Goal: Task Accomplishment & Management: Use online tool/utility

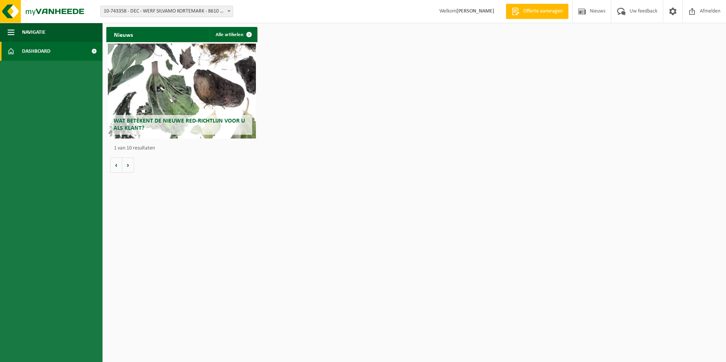
click at [161, 13] on span "10-743358 - DEC - WERF SILVAMO KORTEMARK - 8610 KORTEMARK, STAATSBAAN 67" at bounding box center [167, 11] width 132 height 11
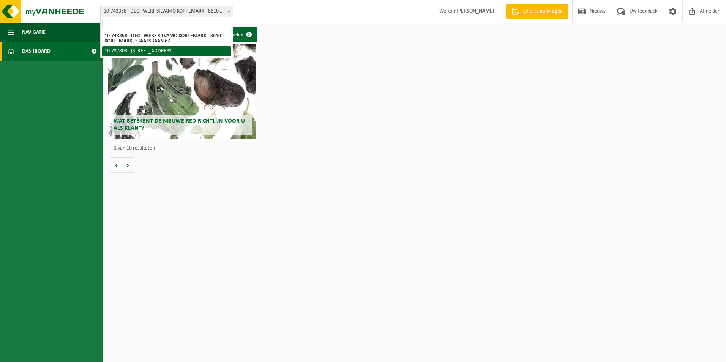
select select "26303"
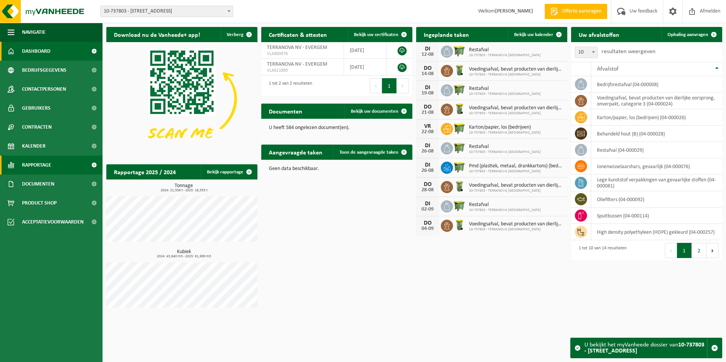
click at [73, 168] on link "Rapportage" at bounding box center [51, 165] width 103 height 19
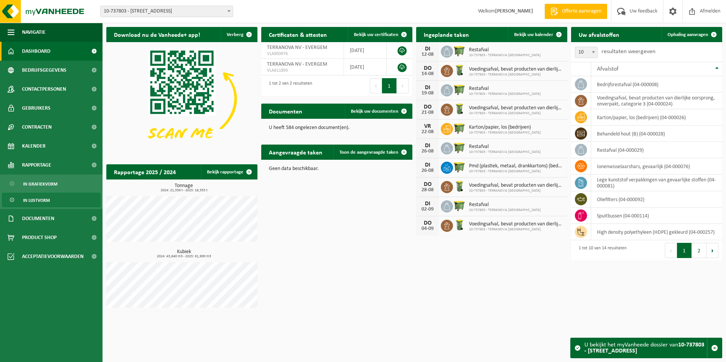
click at [24, 200] on span "In lijstvorm" at bounding box center [36, 200] width 27 height 14
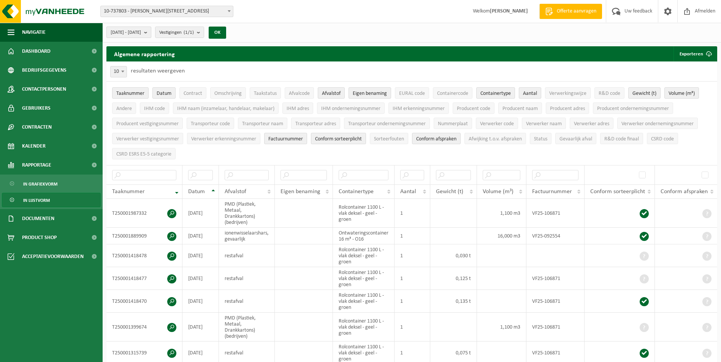
click at [151, 32] on b "submit" at bounding box center [147, 32] width 7 height 11
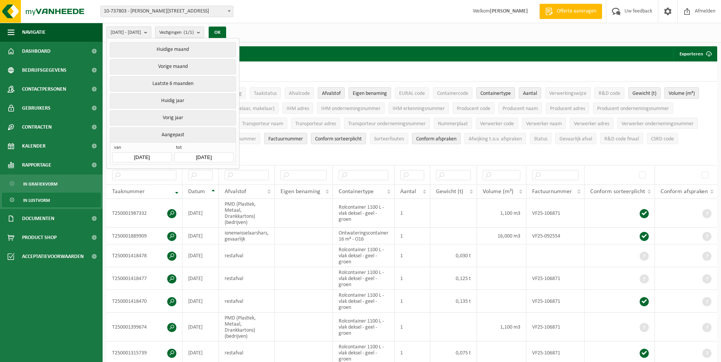
click at [151, 32] on b "submit" at bounding box center [147, 32] width 7 height 11
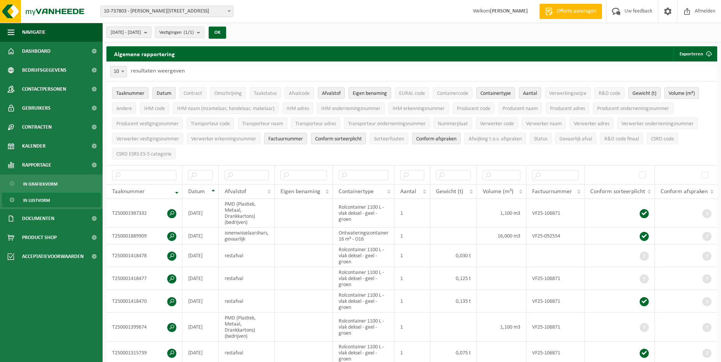
click at [151, 32] on b "submit" at bounding box center [147, 32] width 7 height 11
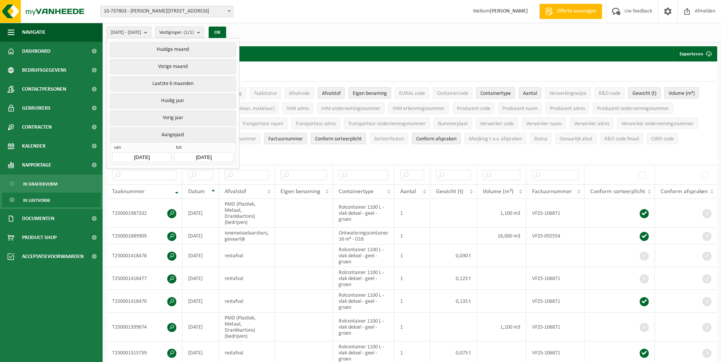
click at [144, 154] on input "2025-03-01" at bounding box center [141, 157] width 59 height 10
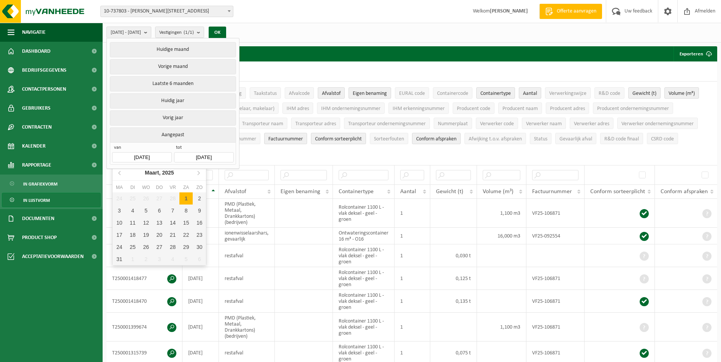
click at [146, 154] on input "2025-03-01" at bounding box center [141, 157] width 59 height 10
click at [200, 173] on icon at bounding box center [198, 173] width 12 height 12
click at [136, 200] on div "1" at bounding box center [132, 199] width 13 height 12
type input "2025-04-01"
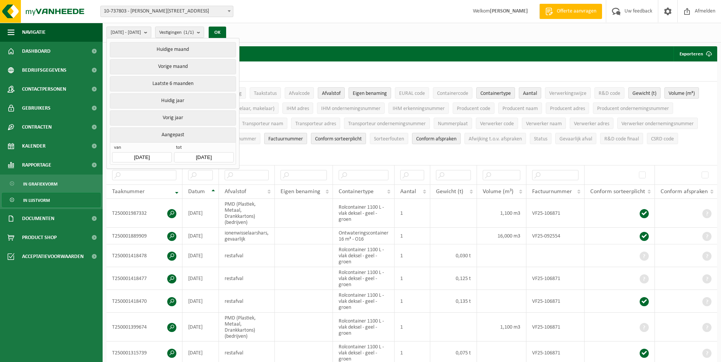
click at [221, 157] on input "2025-08-12" at bounding box center [203, 157] width 59 height 10
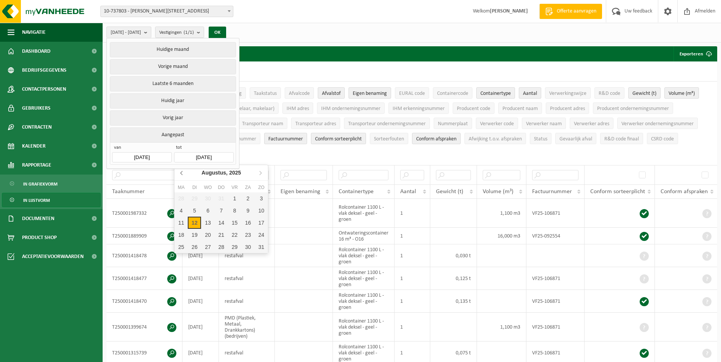
click at [181, 175] on icon at bounding box center [182, 173] width 12 height 12
click at [178, 259] on div "30" at bounding box center [180, 259] width 13 height 12
type input "2025-06-30"
type input "2025-04-01"
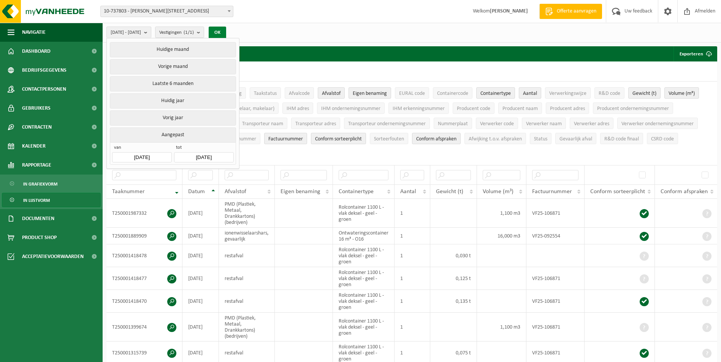
click at [226, 28] on button "OK" at bounding box center [217, 33] width 17 height 12
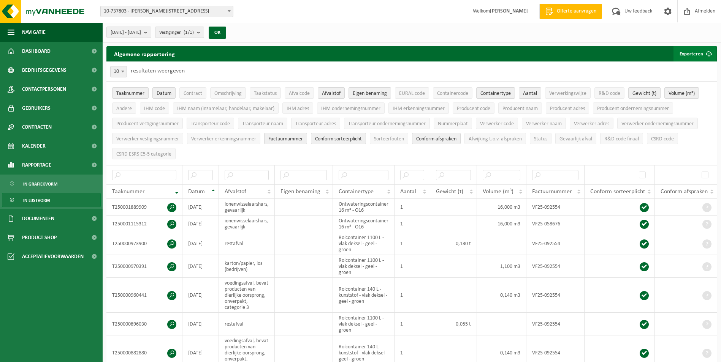
click at [692, 52] on button "Exporteren" at bounding box center [694, 53] width 43 height 15
click at [669, 86] on link "Alle beschikbare kolommen" at bounding box center [681, 84] width 69 height 15
